Goal: Information Seeking & Learning: Check status

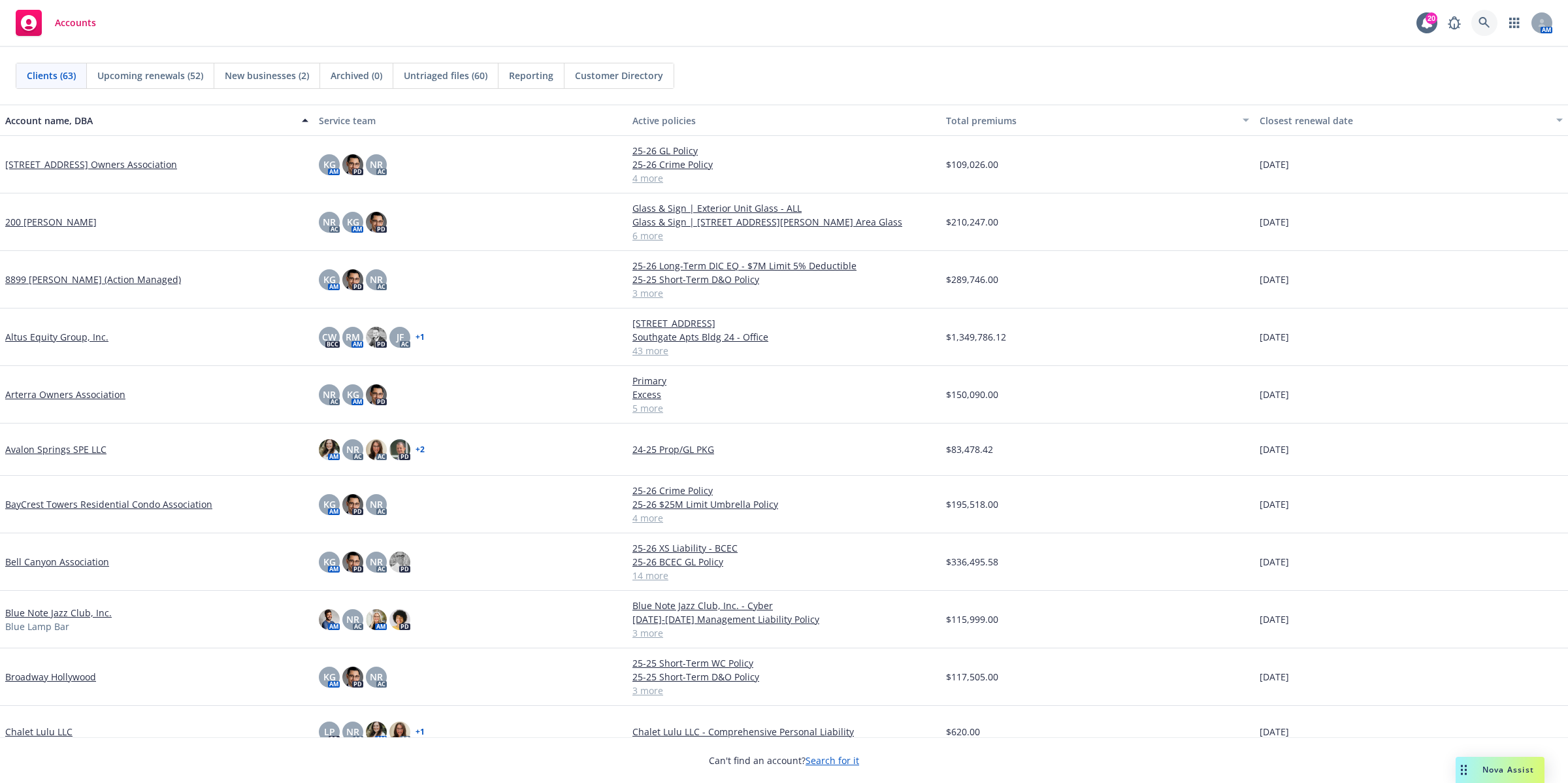
click at [1482, 27] on icon at bounding box center [1484, 22] width 12 height 12
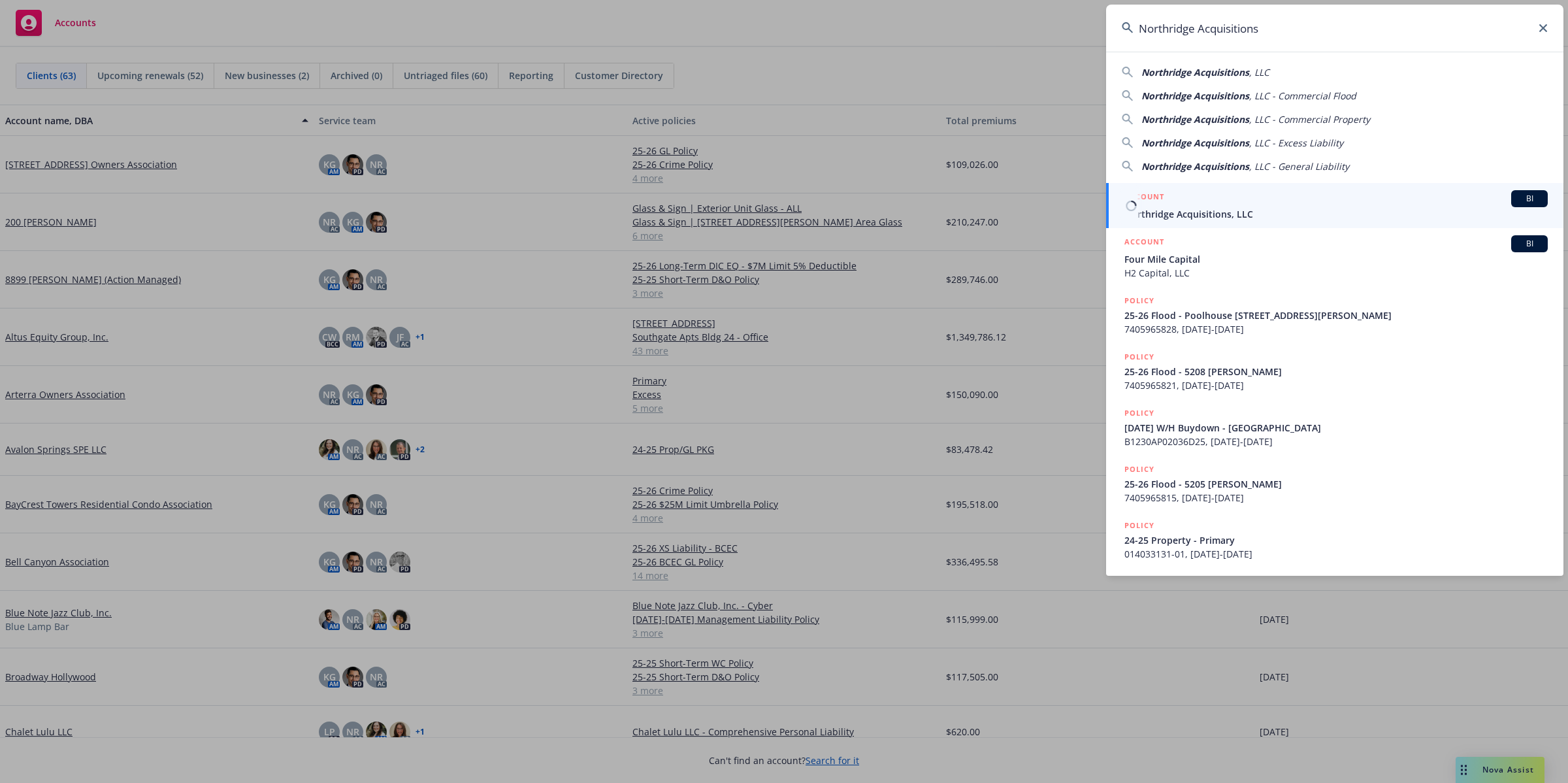
type input "Northridge Acquisitions"
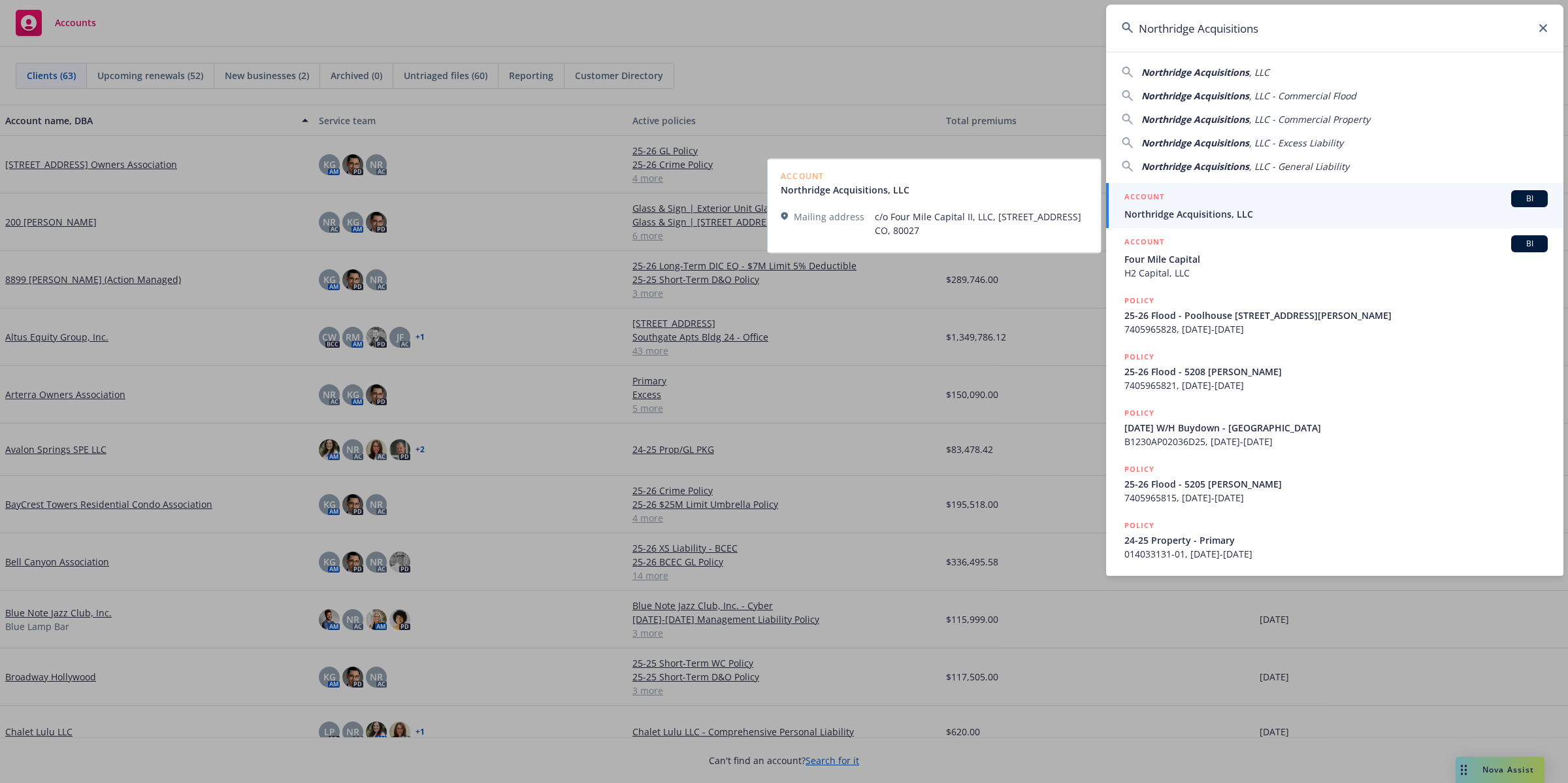
click at [1197, 207] on span "Northridge Acquisitions, LLC" at bounding box center [1336, 213] width 424 height 13
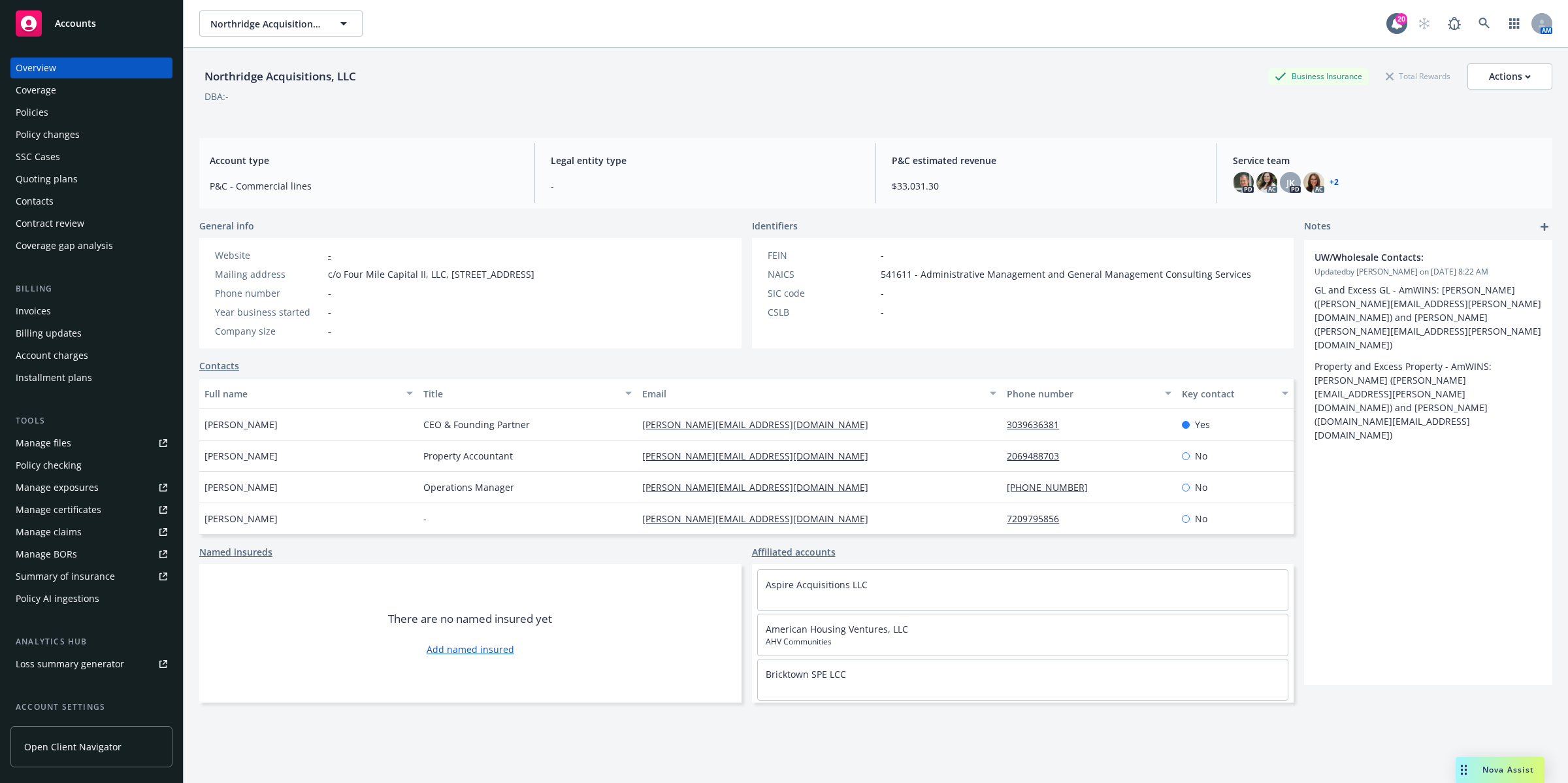
click at [51, 183] on div "Quoting plans" at bounding box center [47, 180] width 62 height 21
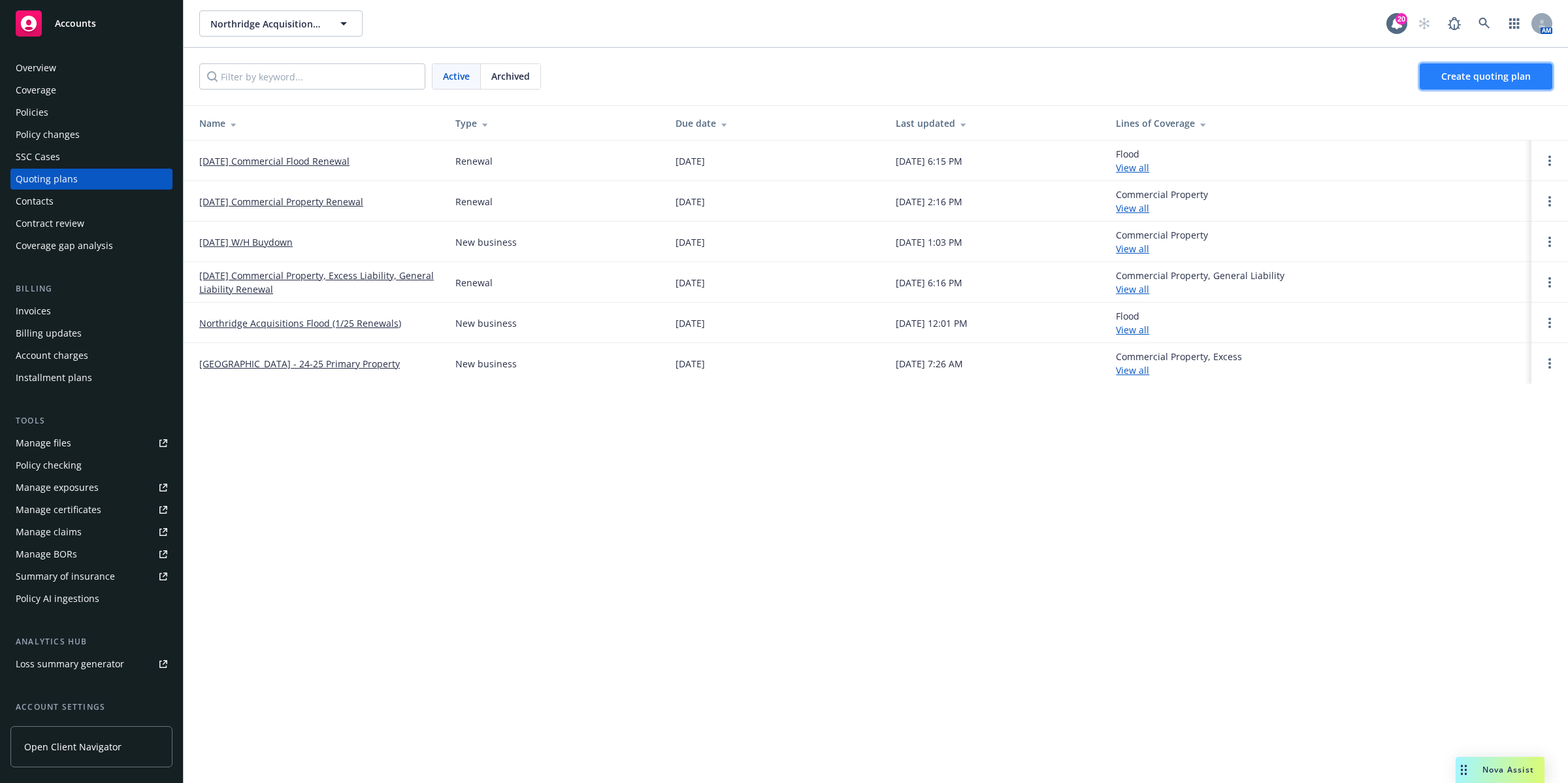
click at [1514, 78] on span "Create quoting plan" at bounding box center [1486, 76] width 90 height 12
click at [256, 288] on link "[DATE] Commercial Property, Excess Liability, General Liability Renewal" at bounding box center [316, 282] width 235 height 28
click at [312, 278] on link "[DATE] Commercial Property, Excess Liability, General Liability Renewal" at bounding box center [316, 282] width 235 height 28
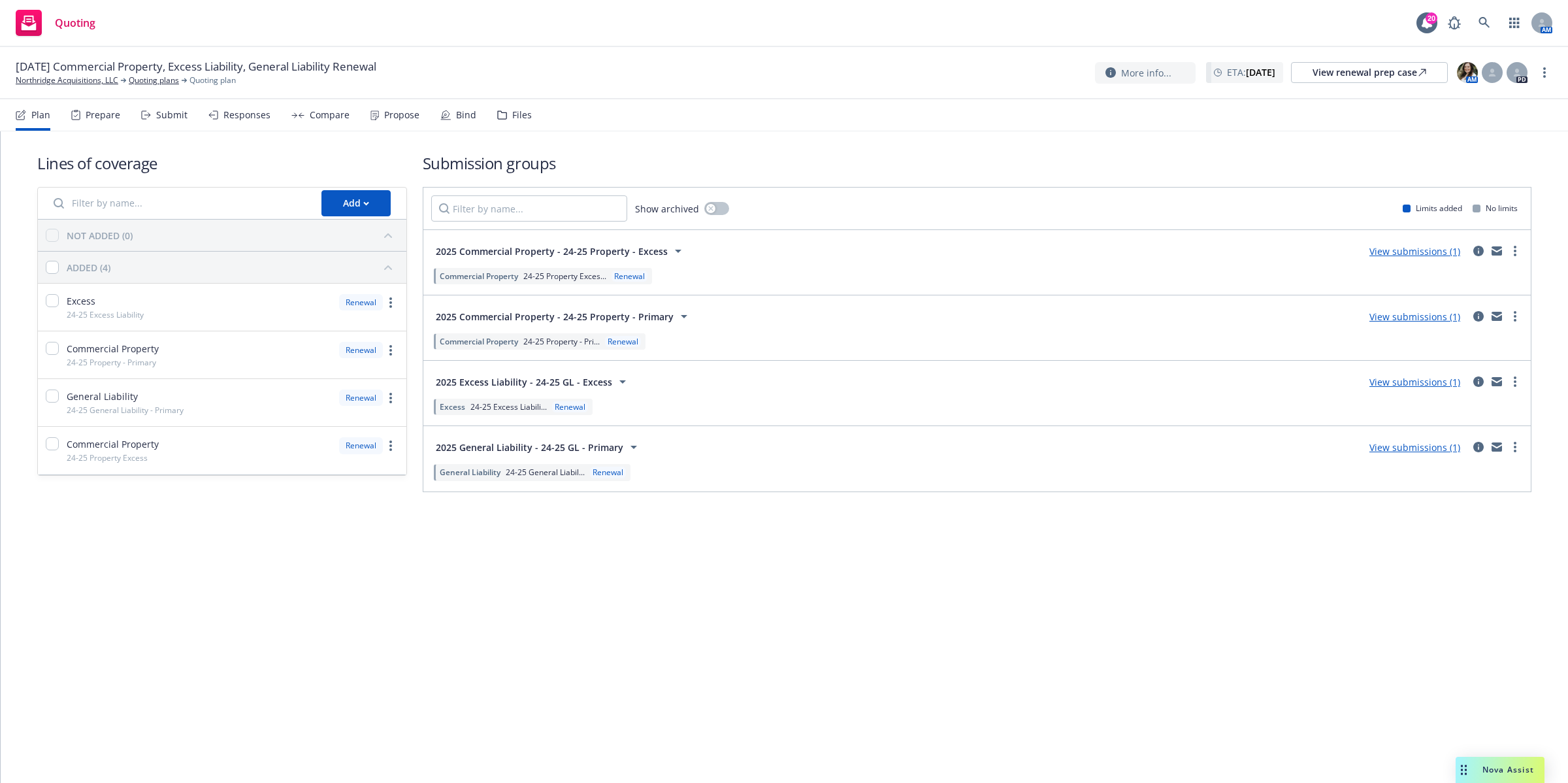
click at [520, 113] on div "Files" at bounding box center [522, 116] width 20 height 11
